Goal: Task Accomplishment & Management: Use online tool/utility

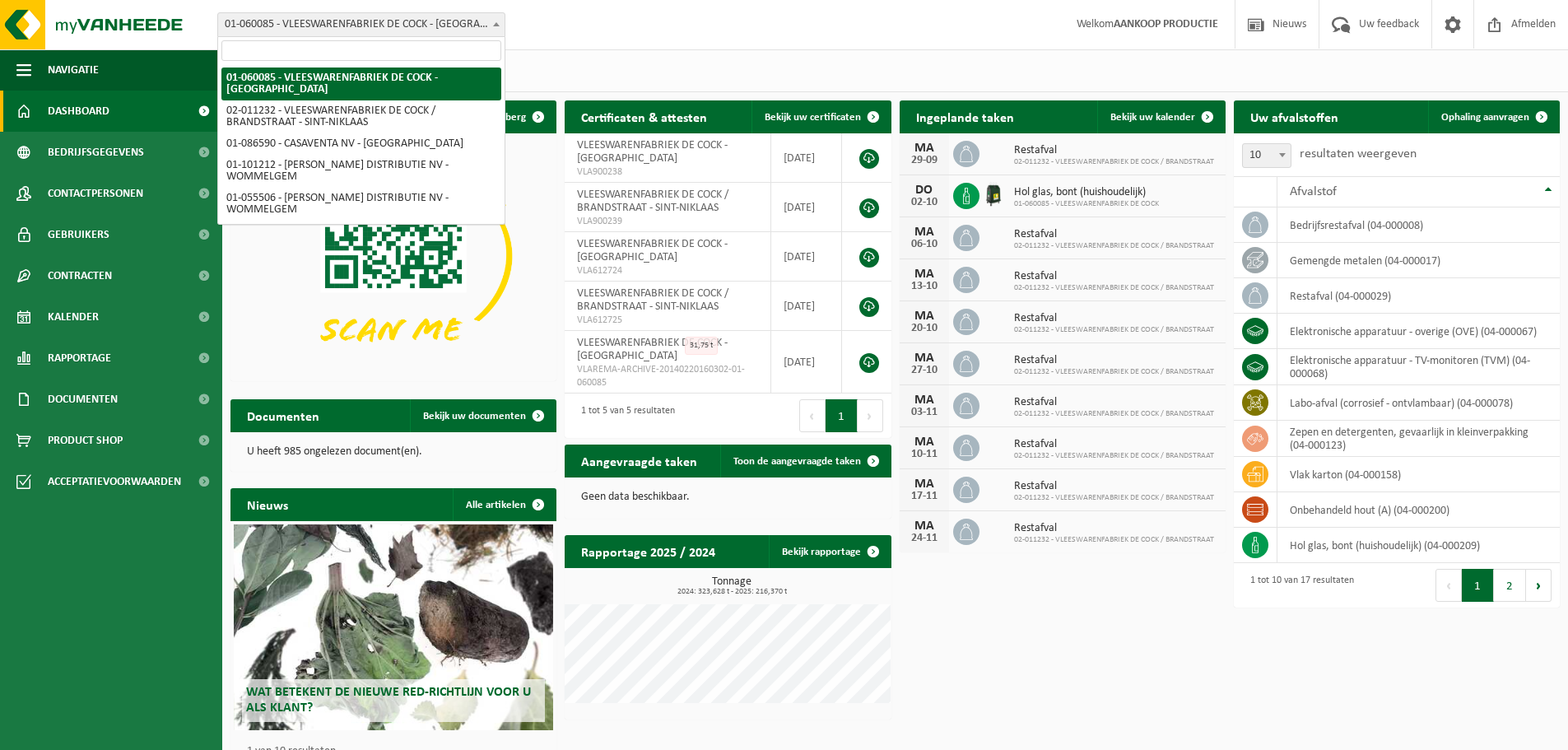
click at [464, 22] on span "01-060085 - VLEESWARENFABRIEK DE COCK - [GEOGRAPHIC_DATA]" at bounding box center [362, 24] width 286 height 23
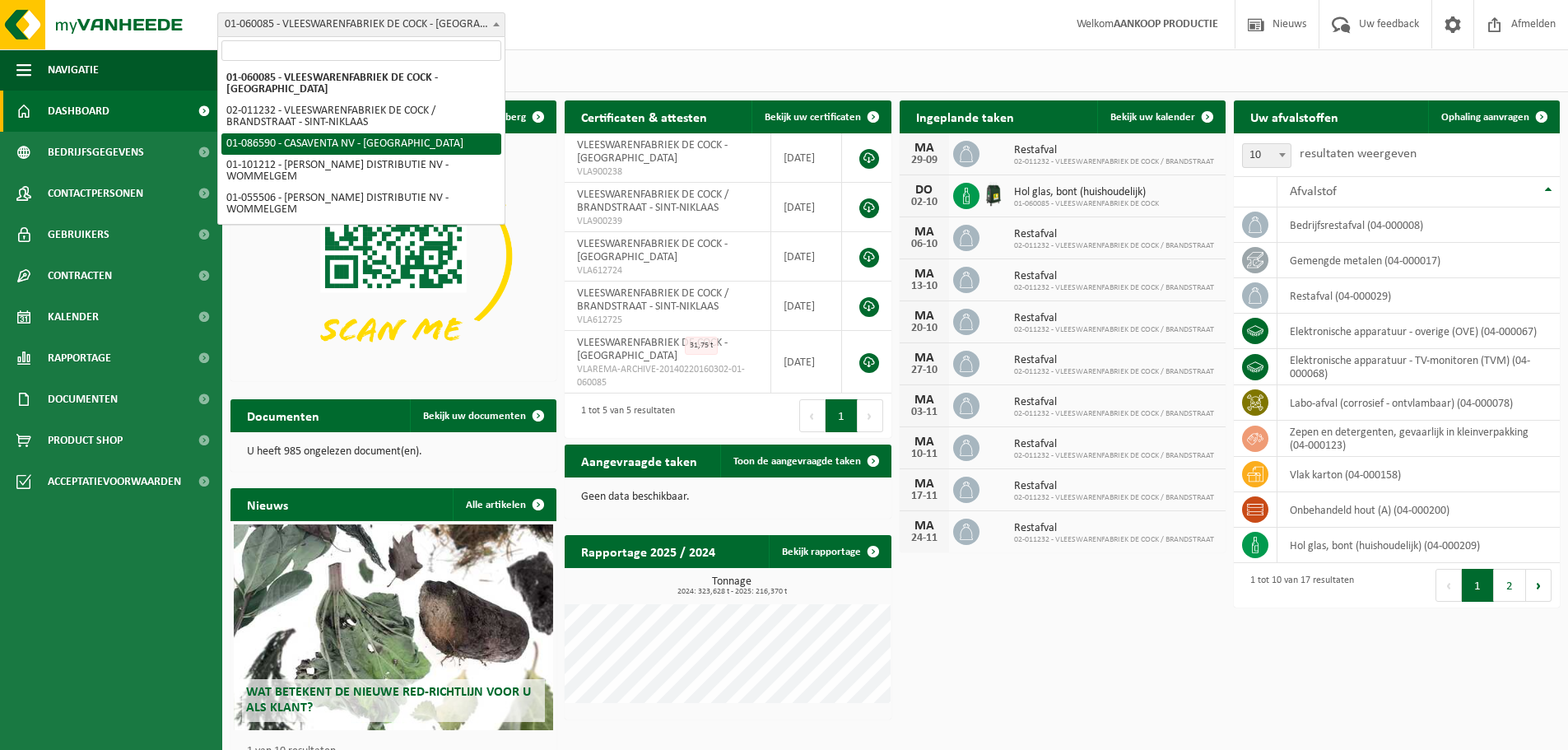
select select "684"
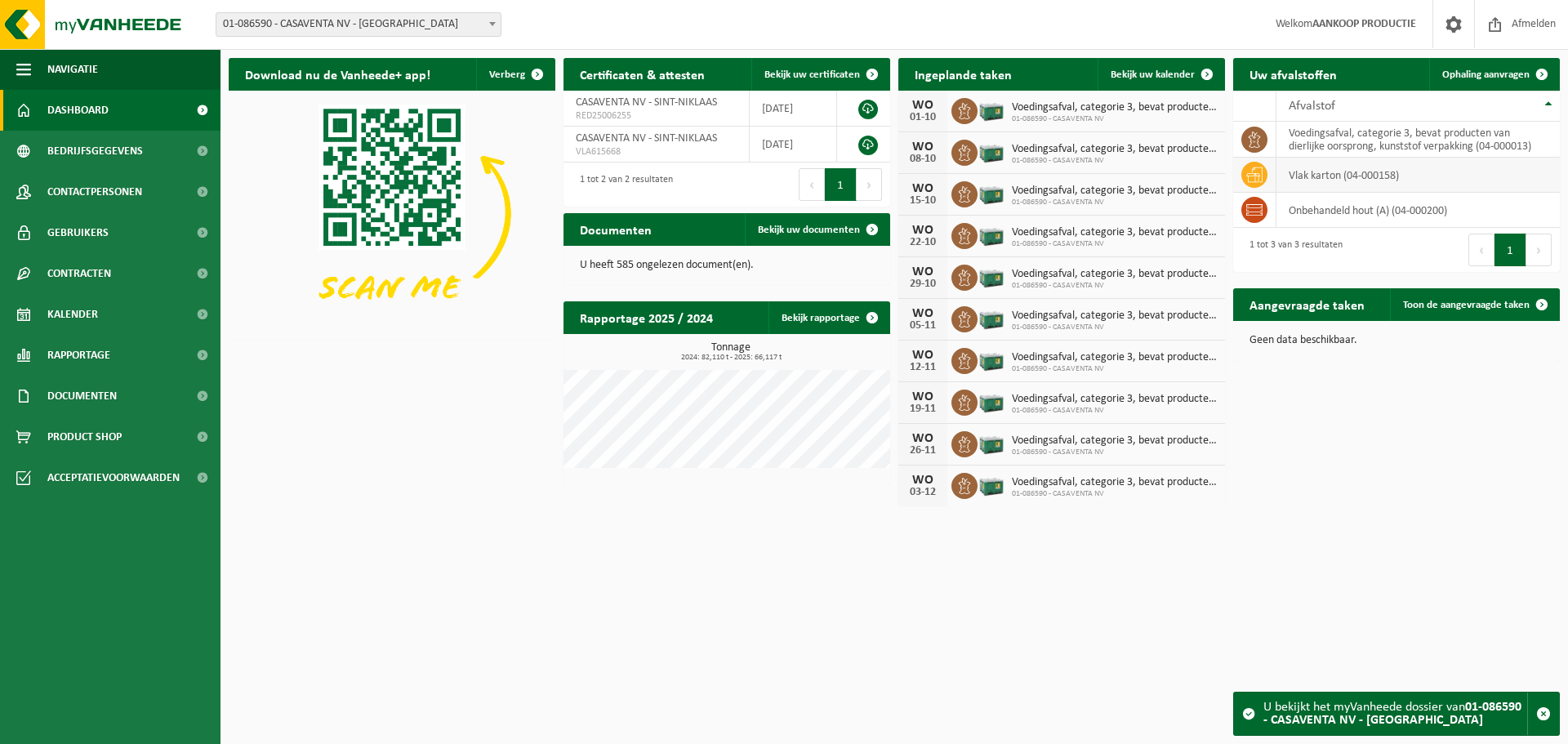
click at [1327, 182] on td "vlak karton (04-000158)" at bounding box center [1418, 176] width 283 height 36
click at [1517, 79] on span "Ophaling aanvragen" at bounding box center [1487, 74] width 88 height 10
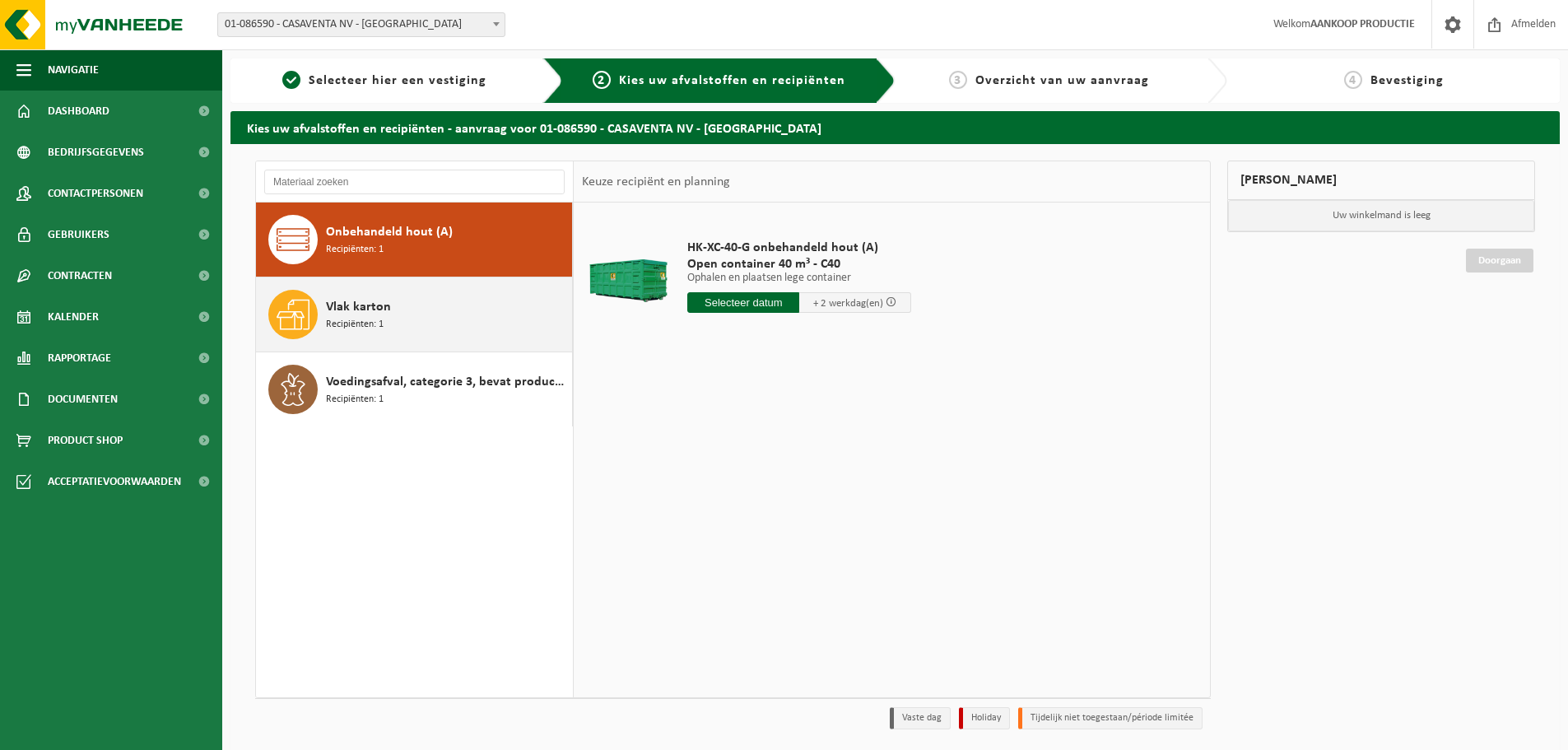
click at [455, 311] on div "Vlak karton Recipiënten: 1" at bounding box center [446, 315] width 242 height 49
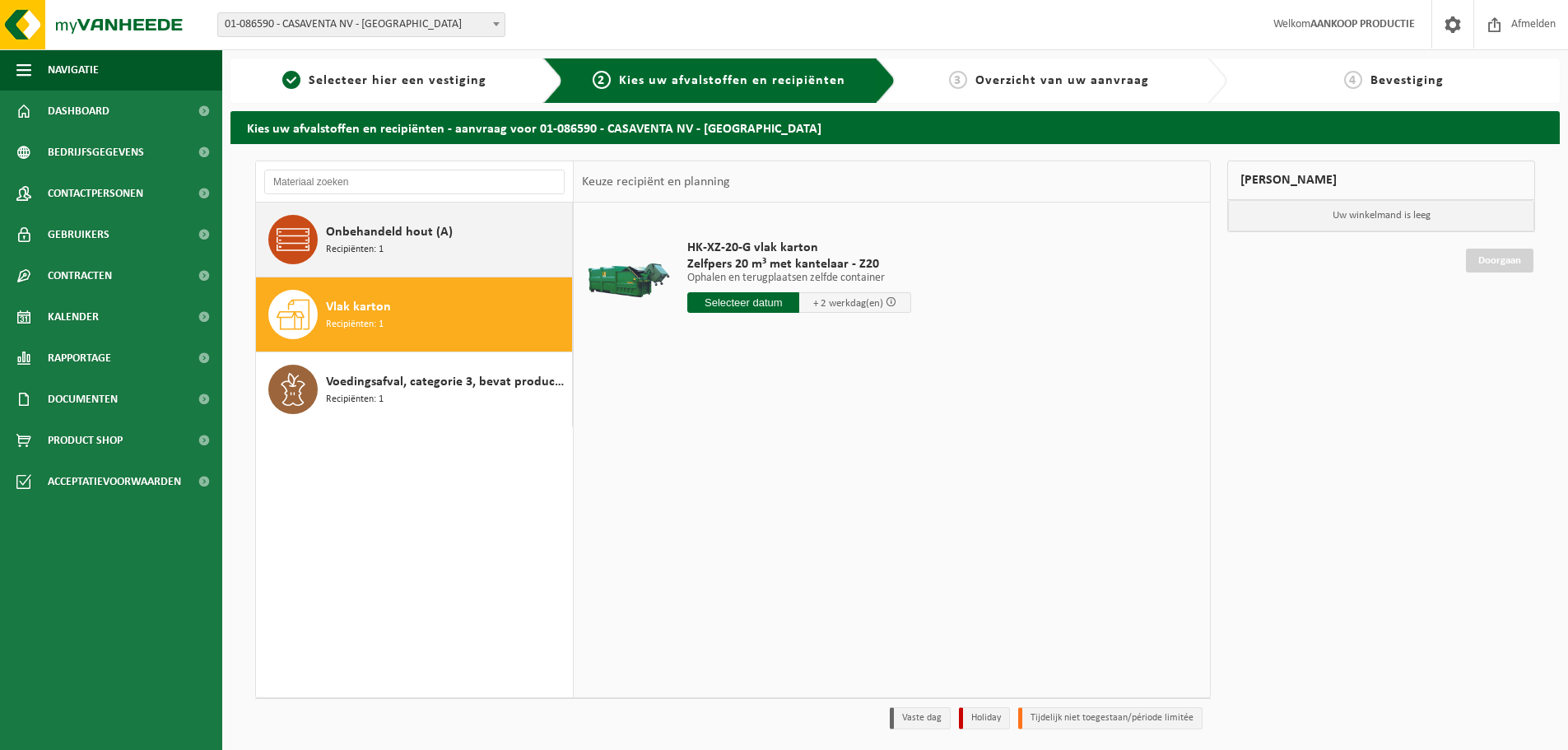
click at [325, 242] on div "Onbehandeld hout (A) Recipiënten: 1" at bounding box center [414, 239] width 317 height 74
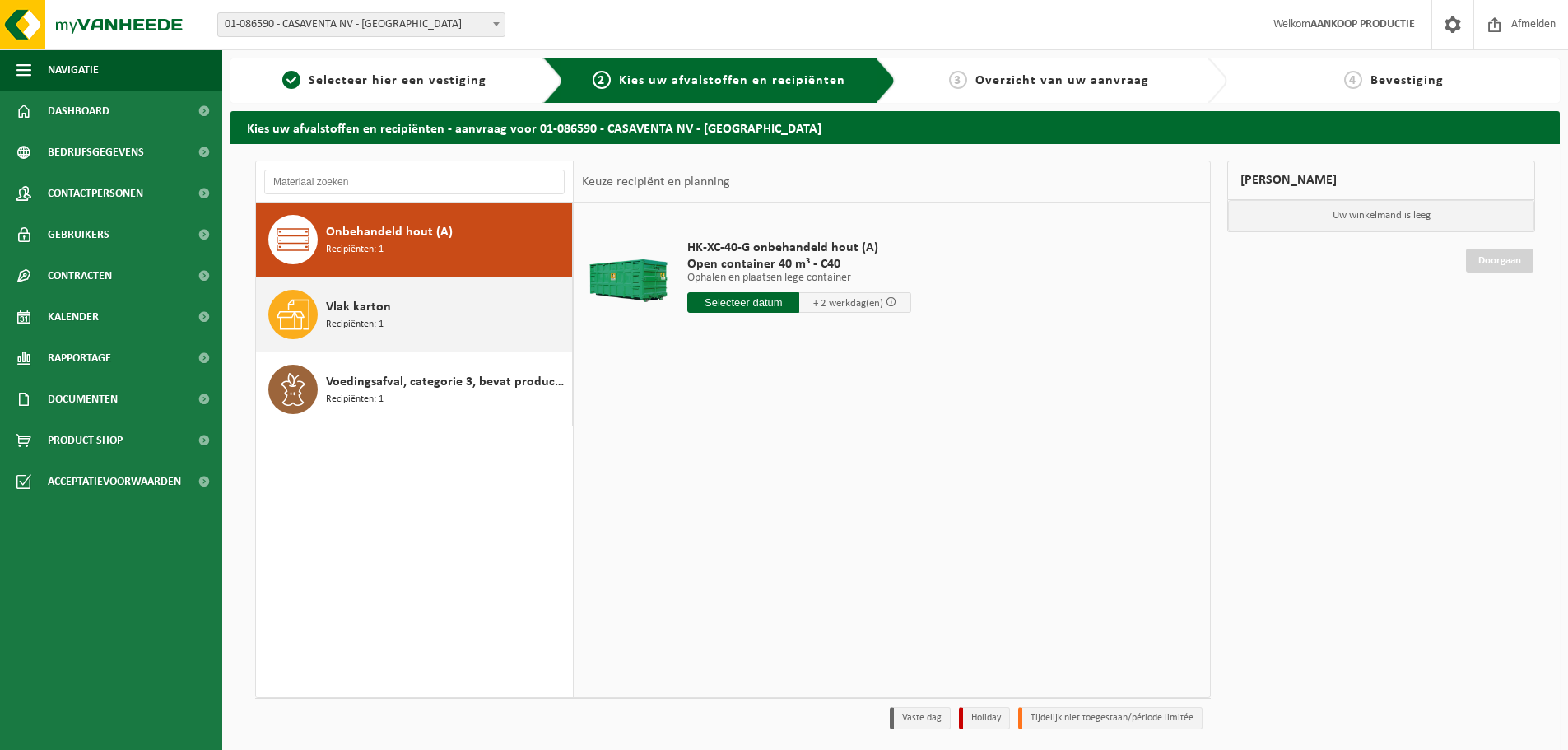
click at [366, 305] on span "Vlak karton" at bounding box center [358, 307] width 65 height 20
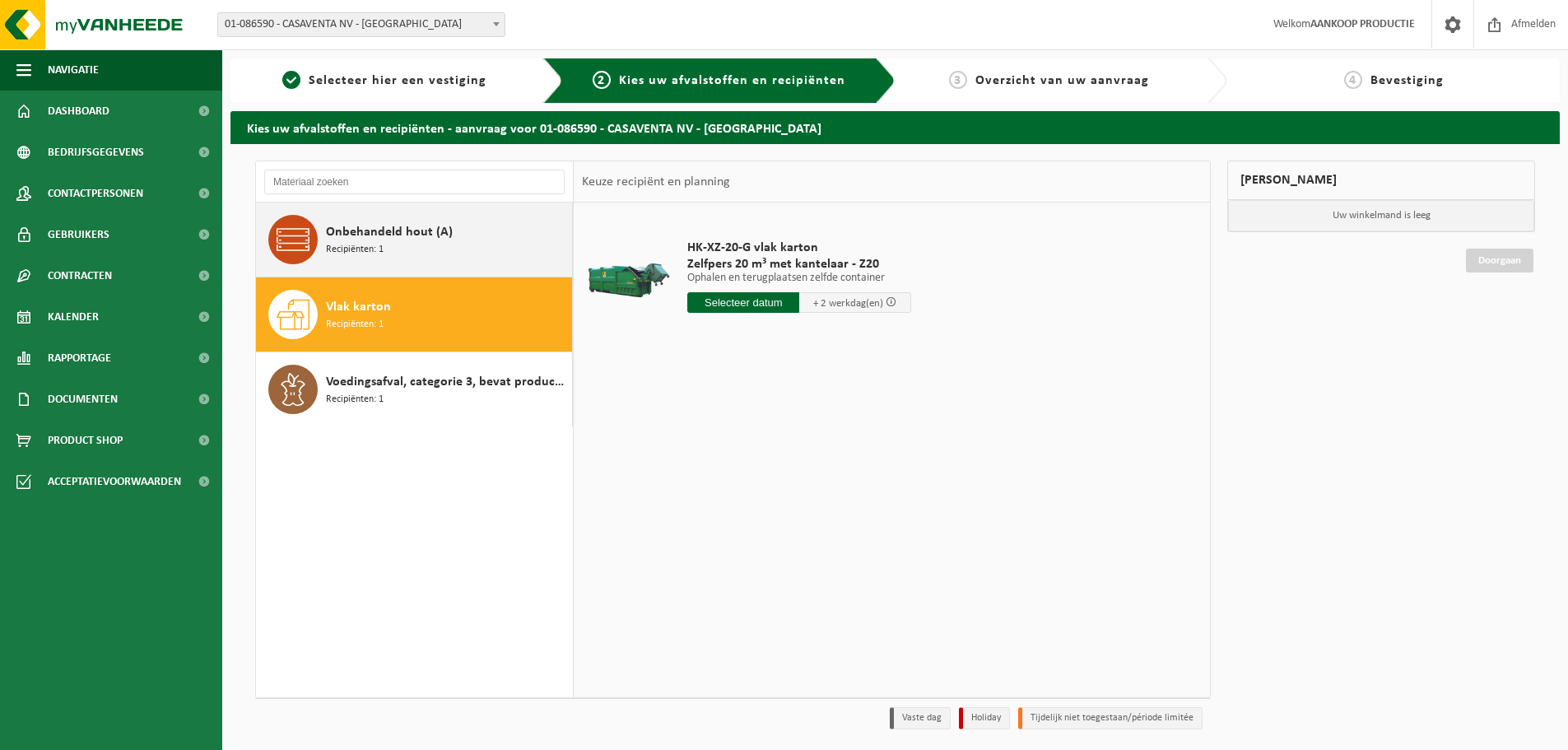
click at [337, 257] on div "Onbehandeld hout (A) Recipiënten: 1" at bounding box center [446, 239] width 242 height 49
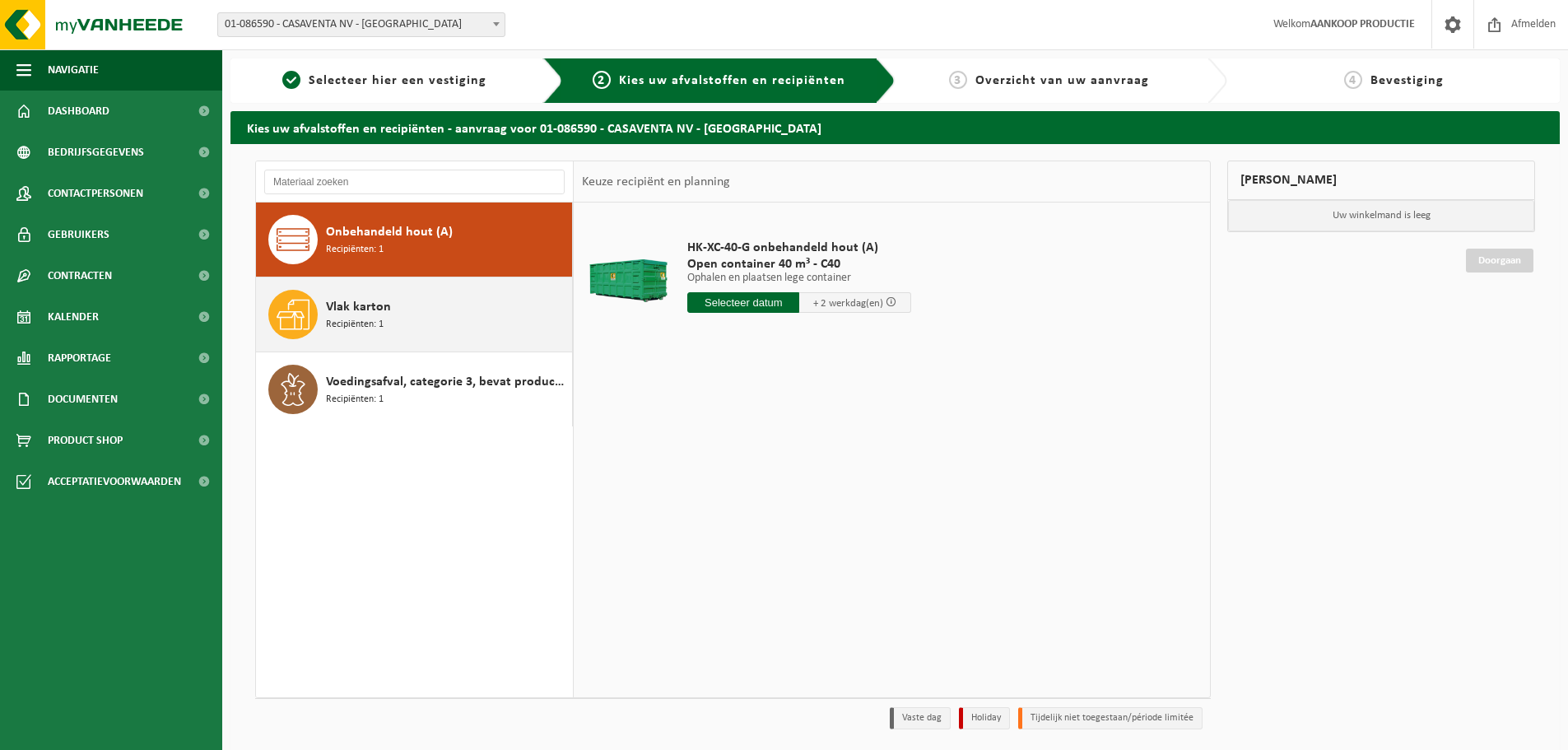
click at [371, 314] on span "Vlak karton" at bounding box center [358, 307] width 65 height 20
